Goal: Entertainment & Leisure: Consume media (video, audio)

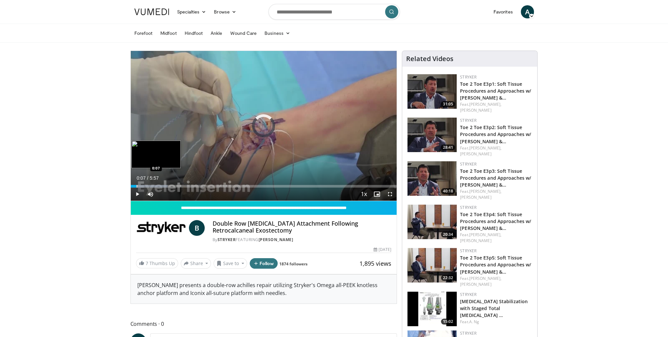
click at [137, 185] on div "Progress Bar" at bounding box center [137, 186] width 1 height 3
click at [147, 185] on div "Progress Bar" at bounding box center [147, 186] width 1 height 3
click at [156, 186] on div "Progress Bar" at bounding box center [156, 186] width 1 height 3
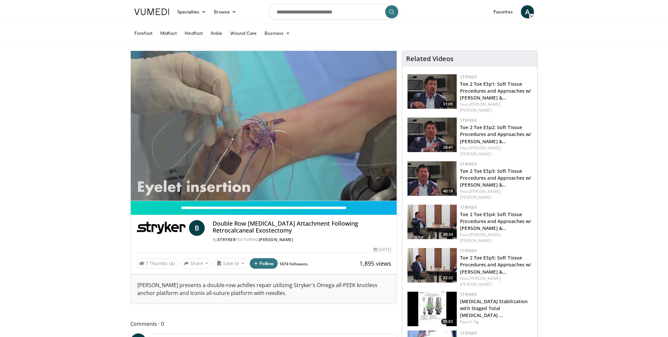
click at [161, 186] on video-js "**********" at bounding box center [264, 126] width 266 height 150
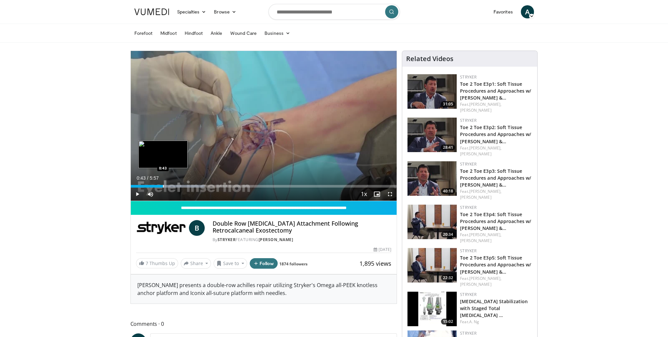
click at [163, 186] on div "Progress Bar" at bounding box center [163, 186] width 1 height 3
click at [173, 187] on div "Progress Bar" at bounding box center [173, 186] width 1 height 3
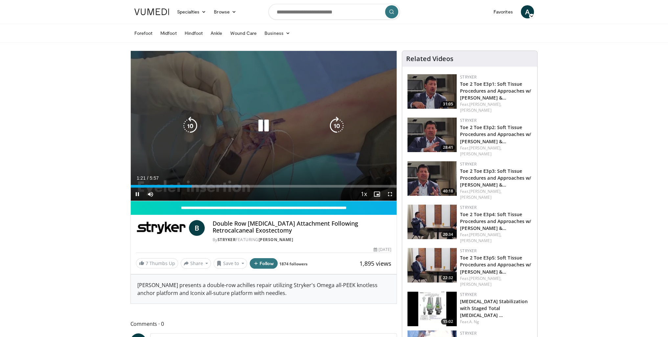
click at [0, 0] on div "Progress Bar" at bounding box center [0, 0] width 0 height 0
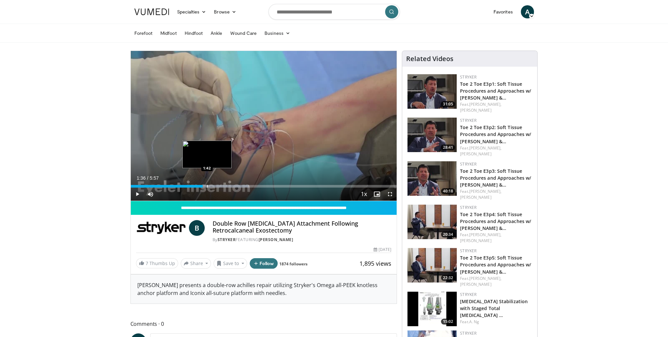
click at [207, 186] on div "Progress Bar" at bounding box center [207, 186] width 1 height 3
click at [213, 186] on div "Progress Bar" at bounding box center [213, 186] width 1 height 3
